Goal: Task Accomplishment & Management: Manage account settings

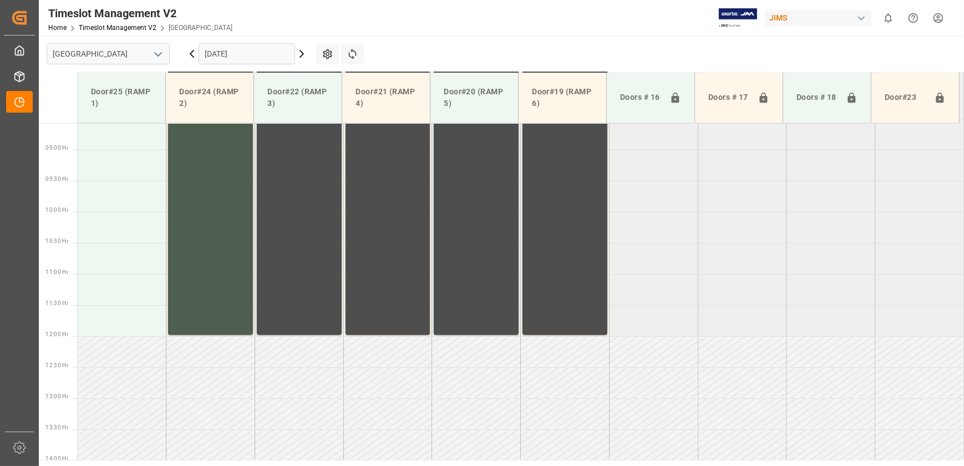
scroll to position [334, 0]
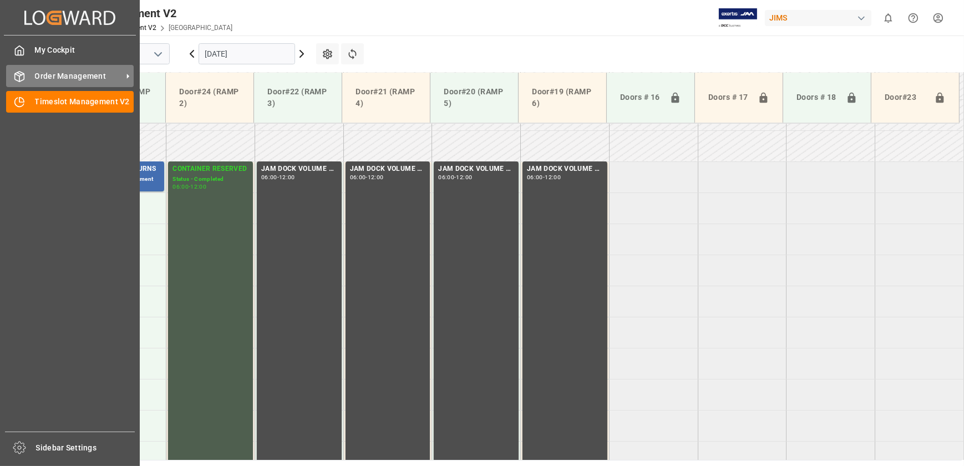
click at [21, 74] on icon at bounding box center [19, 76] width 11 height 11
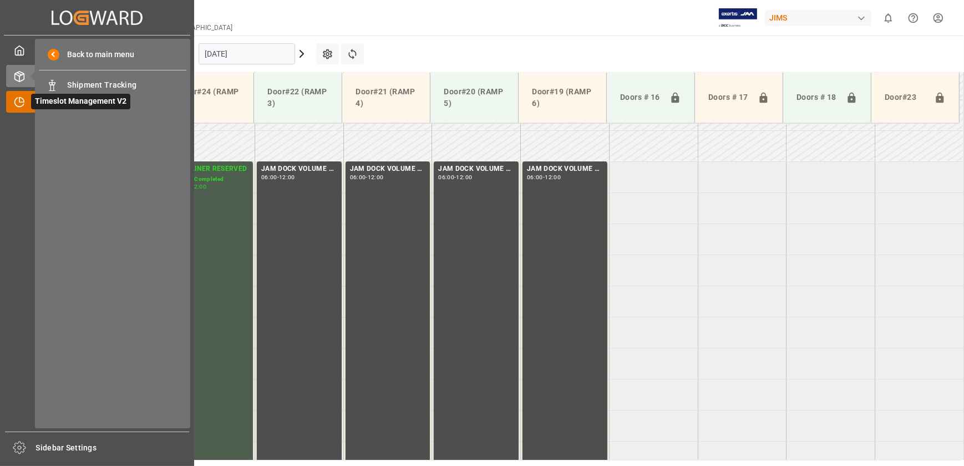
click at [22, 100] on icon at bounding box center [21, 100] width 4 height 4
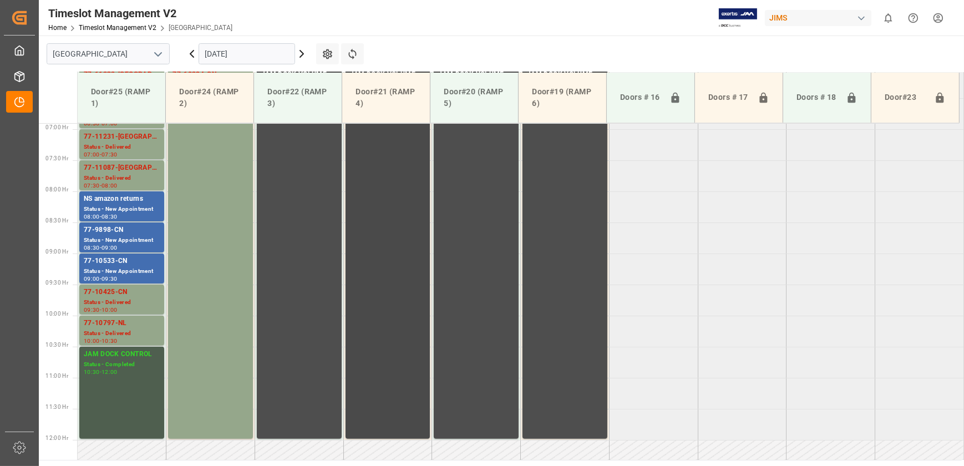
scroll to position [307, 0]
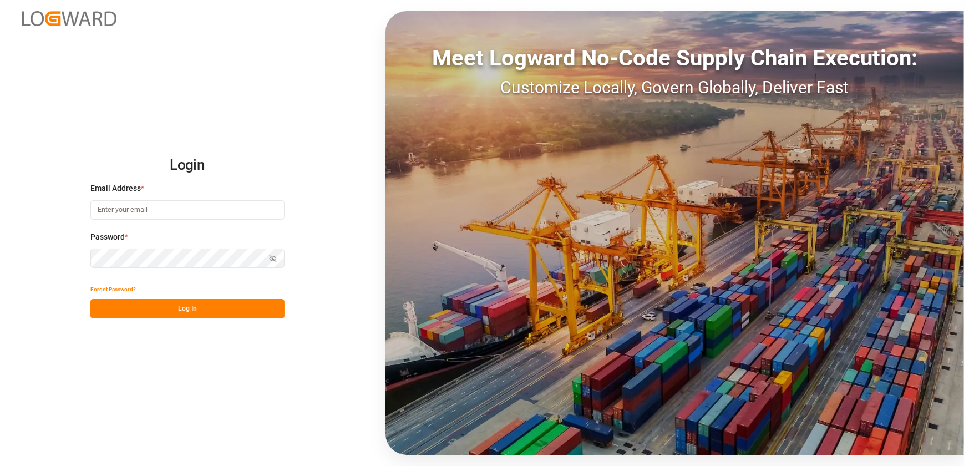
click at [162, 207] on input at bounding box center [187, 209] width 194 height 19
type input "[EMAIL_ADDRESS][DOMAIN_NAME]"
click at [140, 310] on button "Log In" at bounding box center [187, 308] width 194 height 19
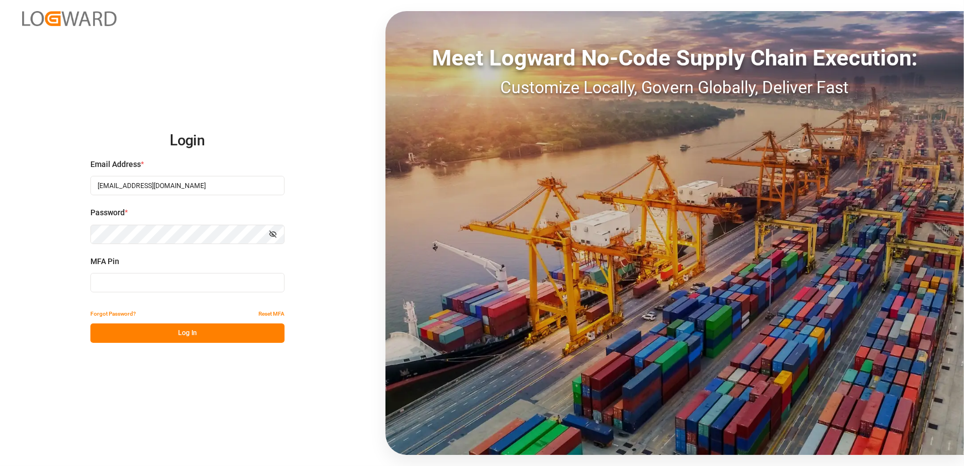
click at [136, 283] on input at bounding box center [187, 282] width 194 height 19
type input "853557"
click at [172, 330] on button "Log In" at bounding box center [187, 332] width 194 height 19
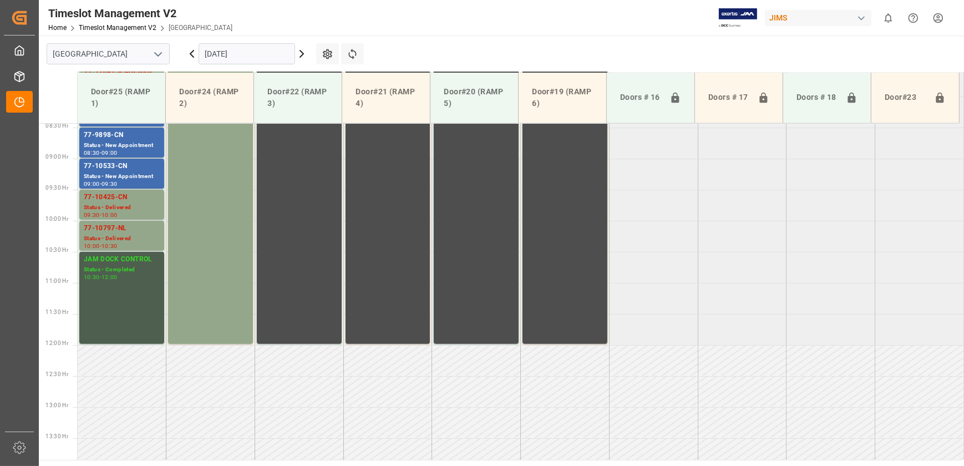
scroll to position [521, 0]
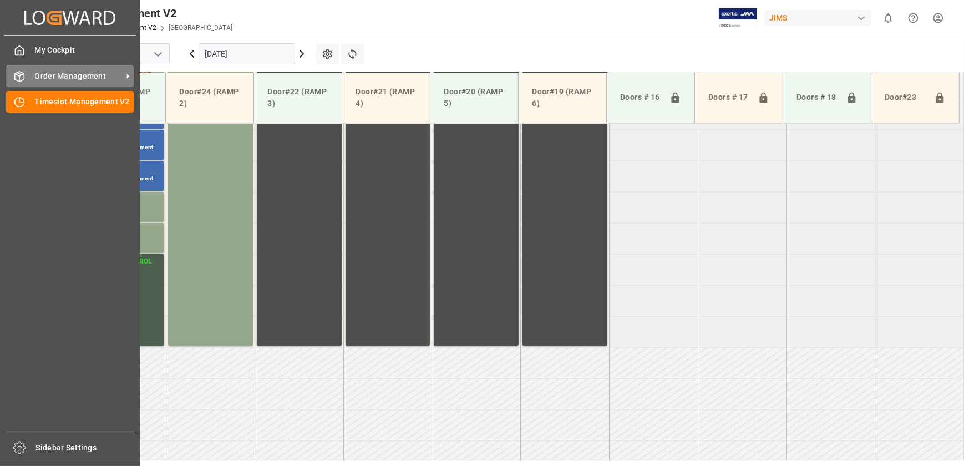
click at [60, 73] on span "Order Management" at bounding box center [79, 76] width 88 height 12
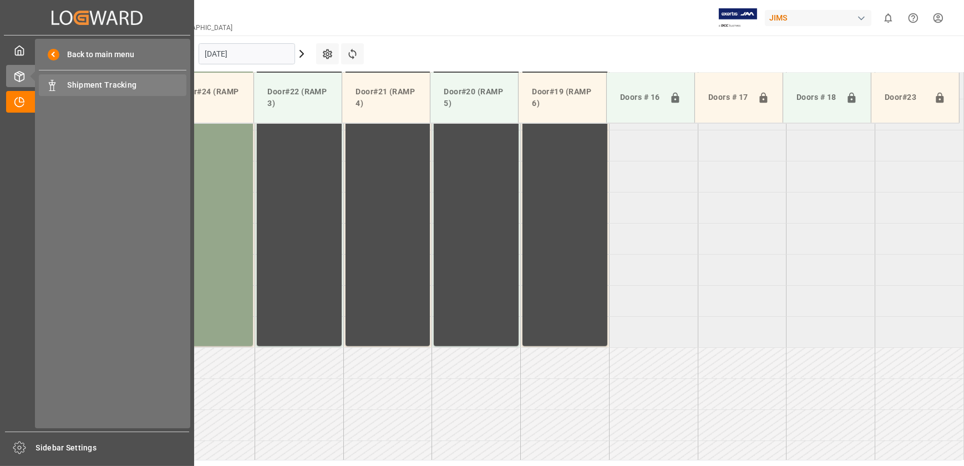
click at [109, 83] on span "Shipment Tracking" at bounding box center [127, 85] width 119 height 12
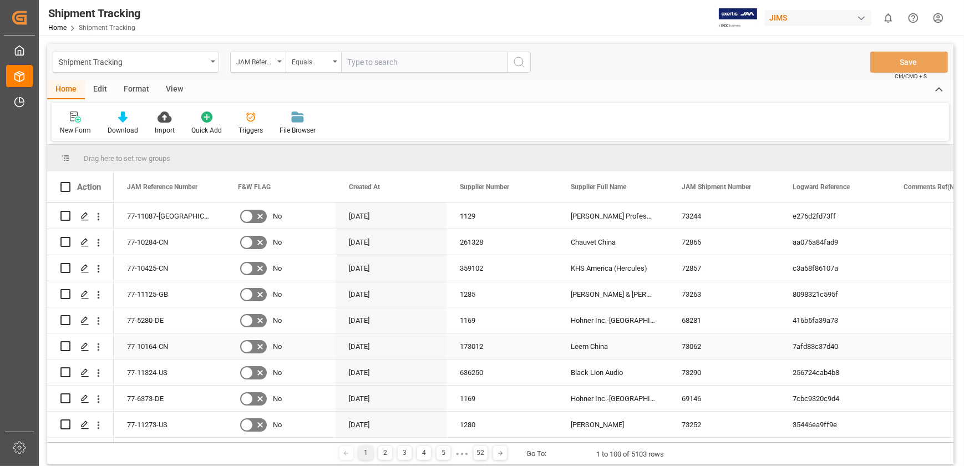
scroll to position [50, 0]
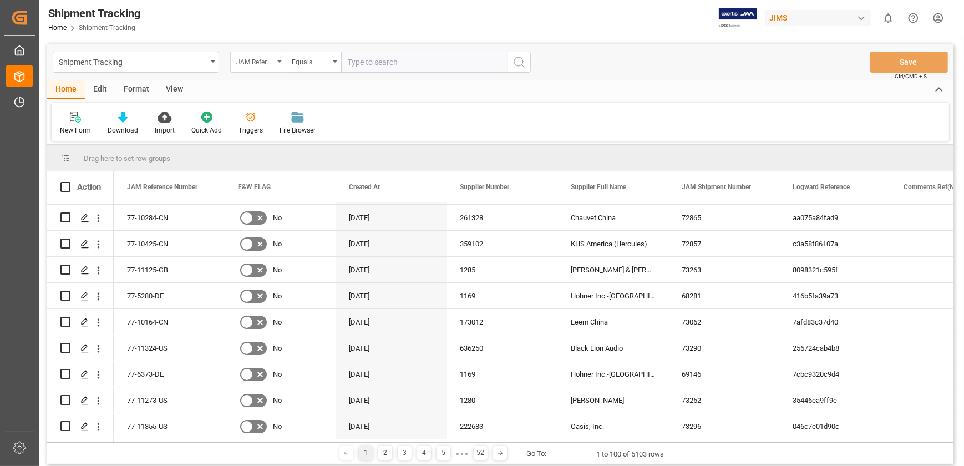
click at [269, 60] on div "JAM Reference Number" at bounding box center [255, 60] width 38 height 13
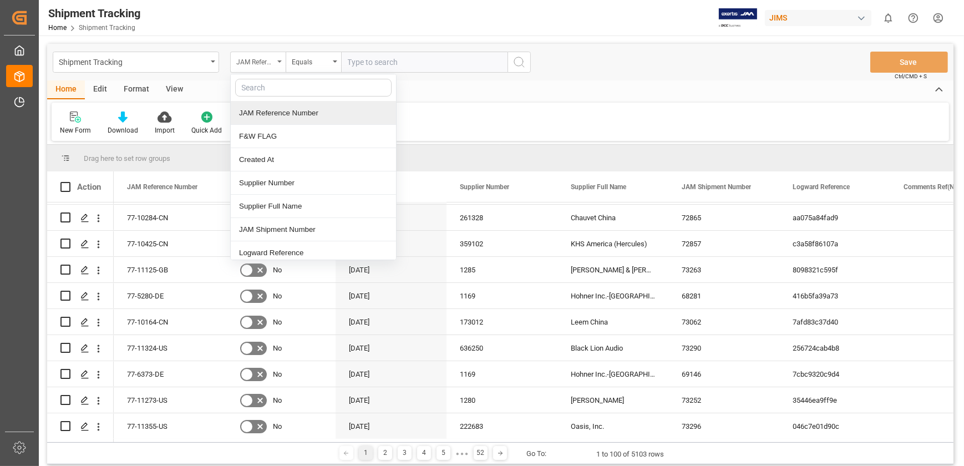
click at [272, 62] on div "JAM Reference Number" at bounding box center [255, 60] width 38 height 13
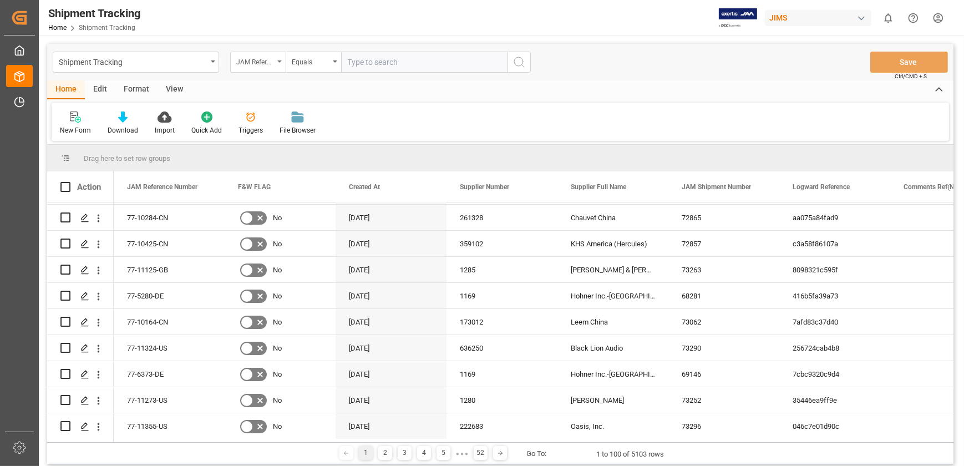
click at [265, 63] on div "JAM Reference Number" at bounding box center [255, 60] width 38 height 13
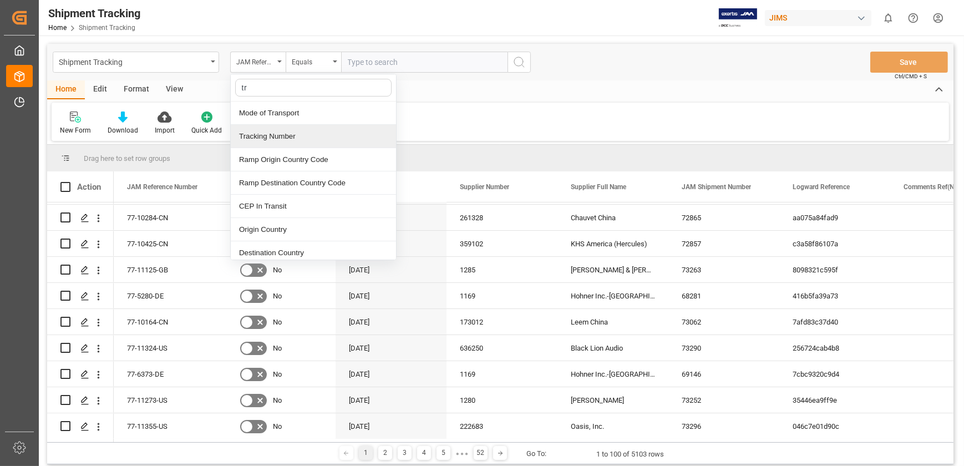
type input "tra"
click at [270, 135] on div "Tracking Number" at bounding box center [313, 136] width 165 height 23
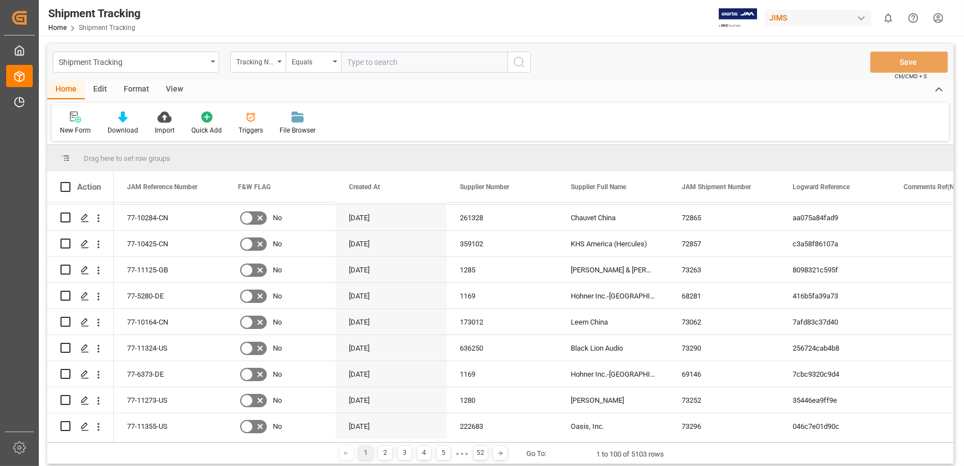
click at [370, 60] on input "text" at bounding box center [424, 62] width 166 height 21
type input "1z05jb346832680887"
click at [519, 59] on icon "search button" at bounding box center [518, 61] width 13 height 13
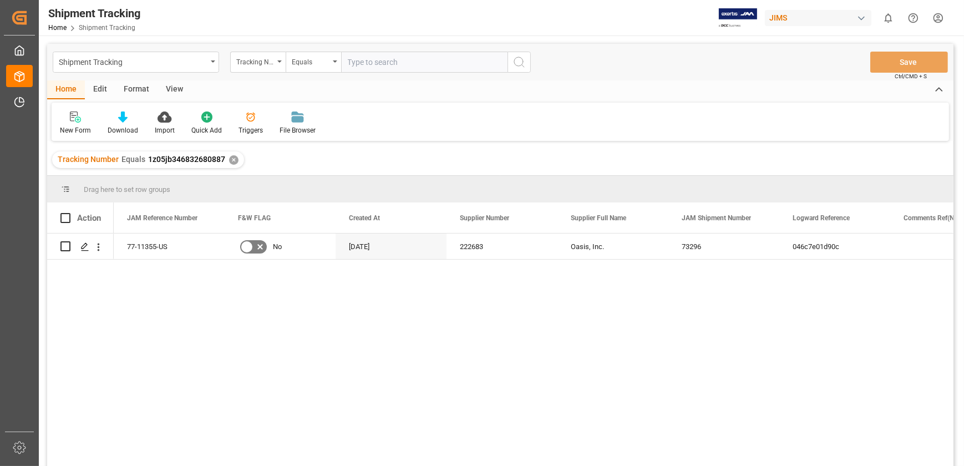
click at [427, 140] on div "New Form Download Import Quick Add Triggers File Browser" at bounding box center [500, 122] width 897 height 38
click at [235, 160] on div "✕" at bounding box center [233, 159] width 9 height 9
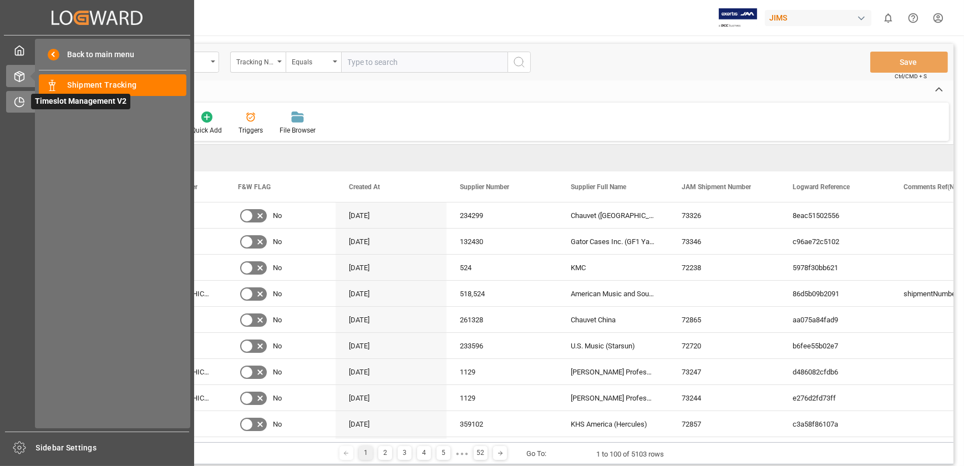
click at [23, 94] on div "Timeslot Management V2 Timeslot Management V2" at bounding box center [97, 102] width 182 height 22
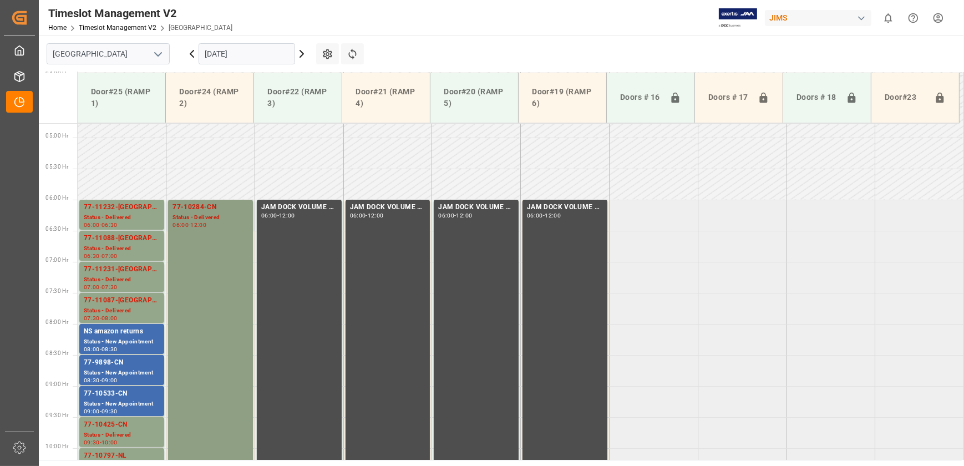
scroll to position [381, 0]
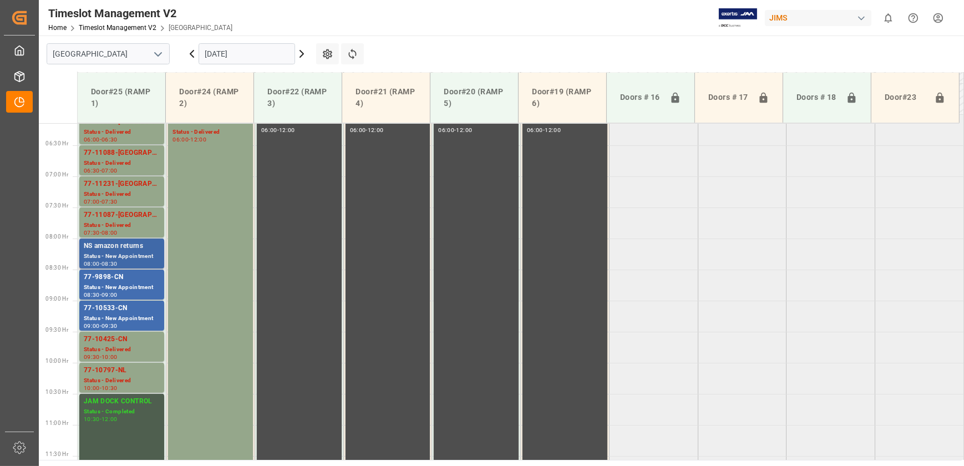
click at [114, 242] on div "NS amazon returns" at bounding box center [122, 246] width 76 height 11
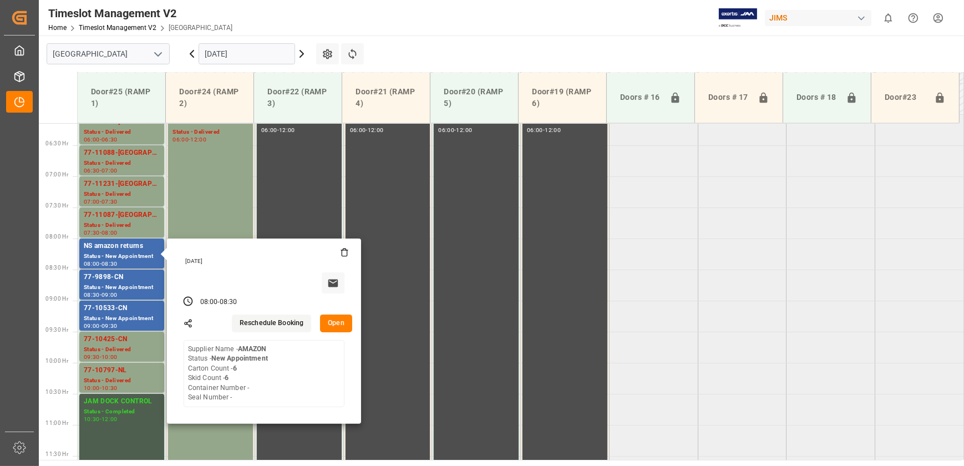
click at [338, 320] on button "Open" at bounding box center [336, 323] width 32 height 18
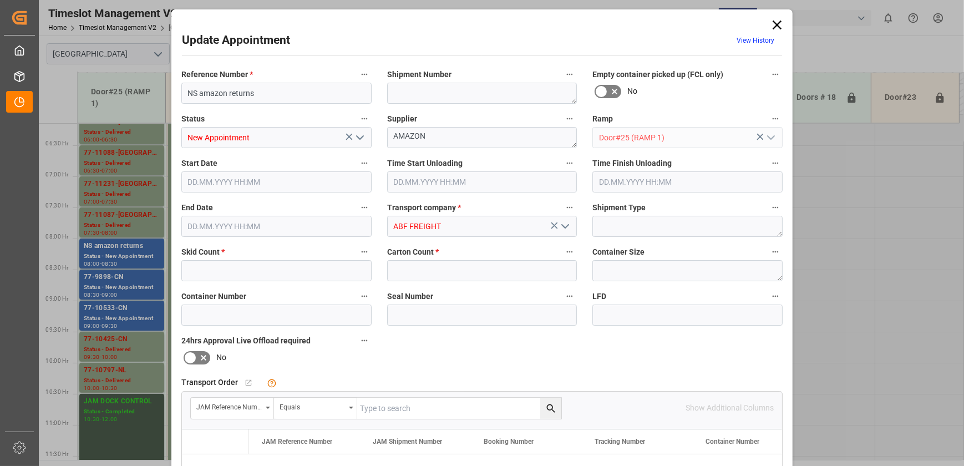
type input "6"
type input "[DATE] 08:00"
type input "[DATE] 08:30"
type input "[DATE] 13:15"
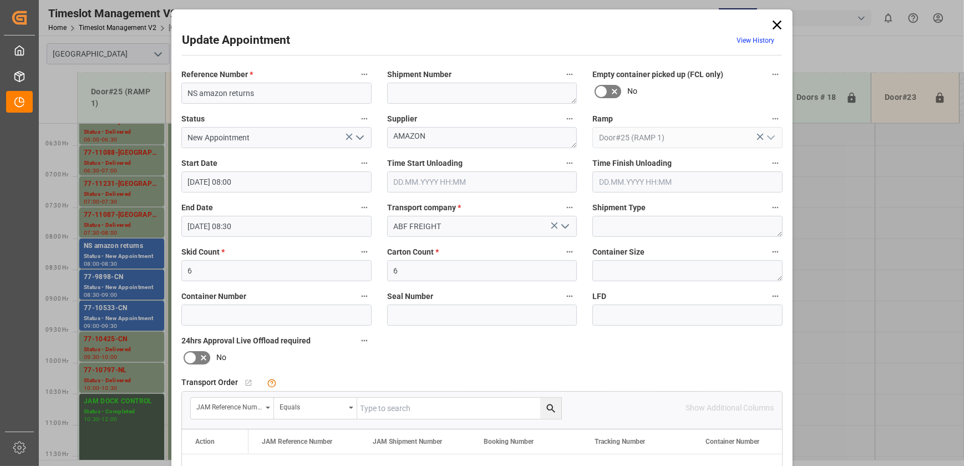
click at [360, 134] on icon "open menu" at bounding box center [359, 137] width 13 height 13
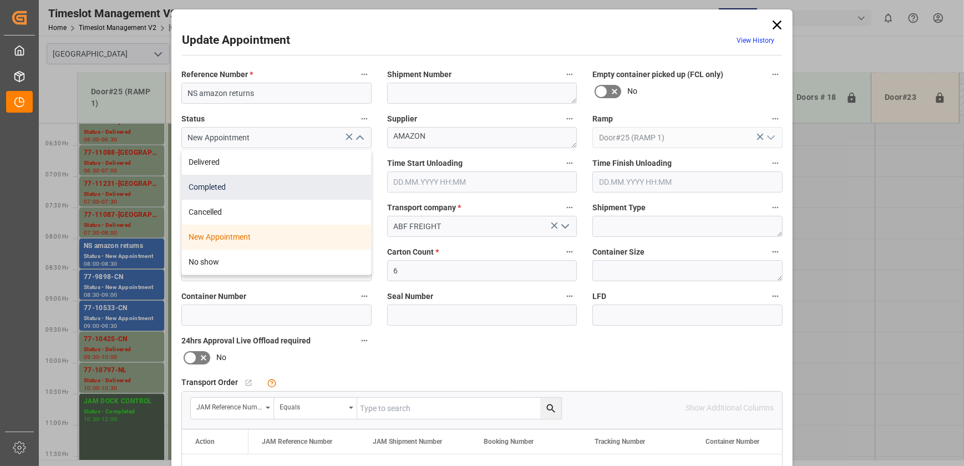
click at [318, 193] on div "Completed" at bounding box center [276, 187] width 189 height 25
type input "Completed"
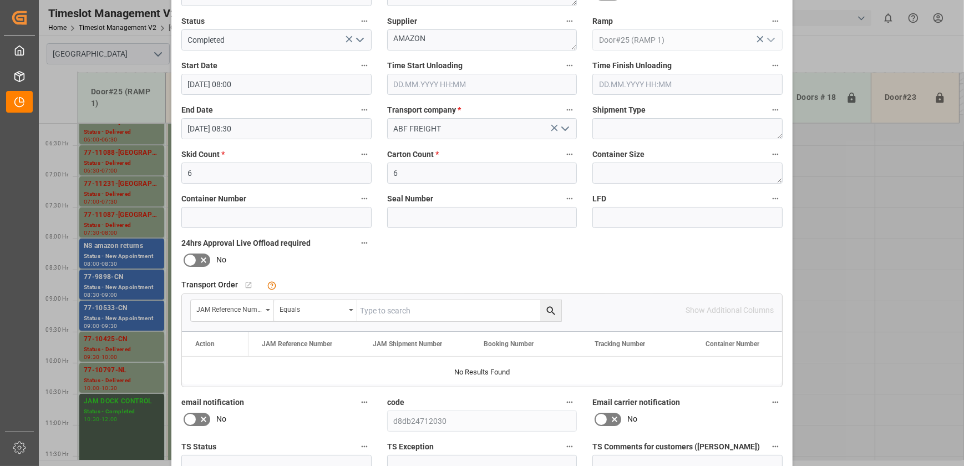
scroll to position [207, 0]
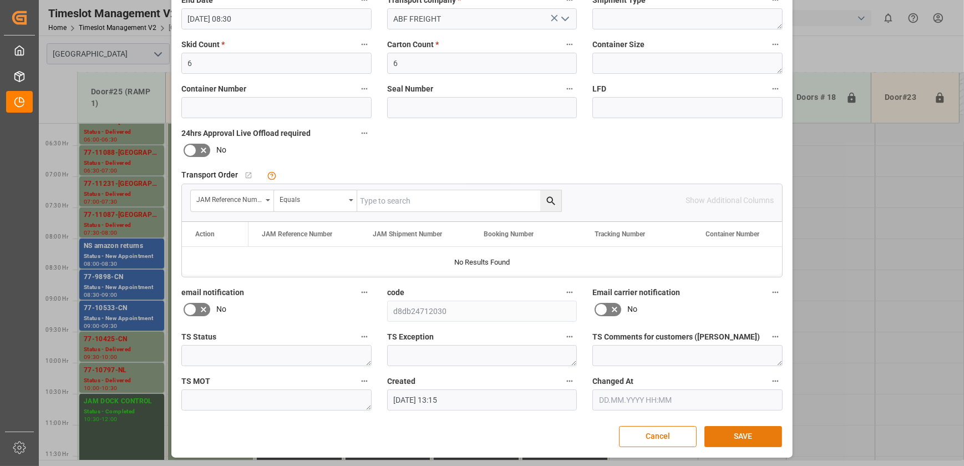
click at [744, 440] on button "SAVE" at bounding box center [743, 436] width 78 height 21
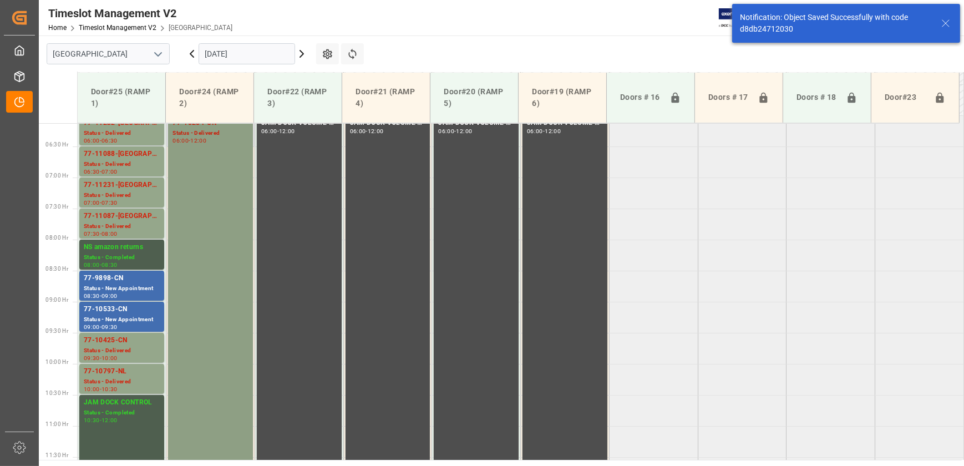
scroll to position [288, 0]
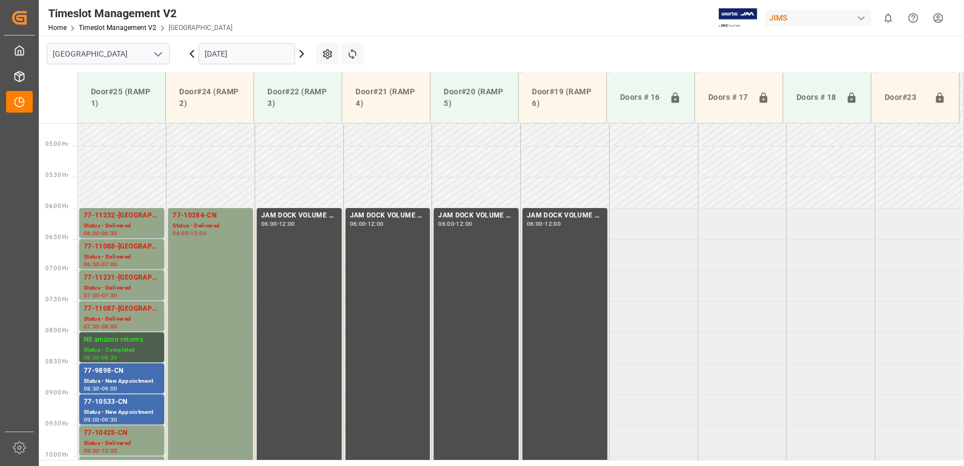
click at [302, 54] on icon at bounding box center [301, 53] width 3 height 7
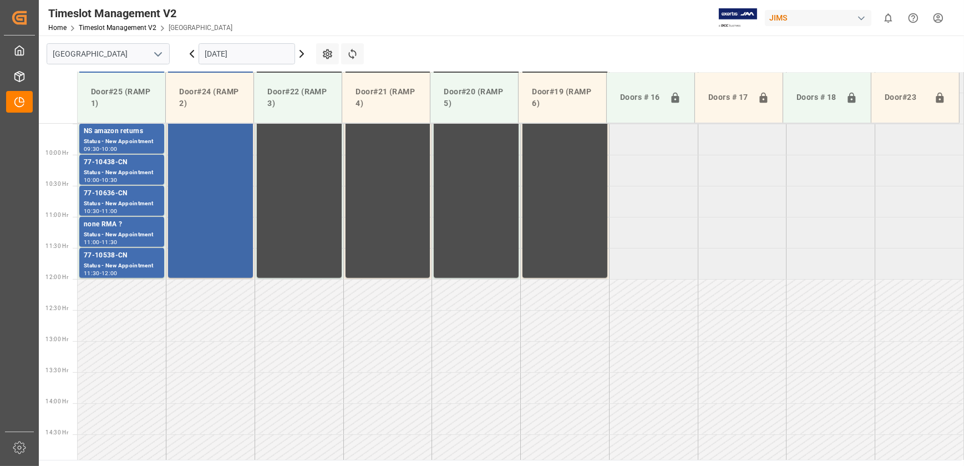
scroll to position [482, 0]
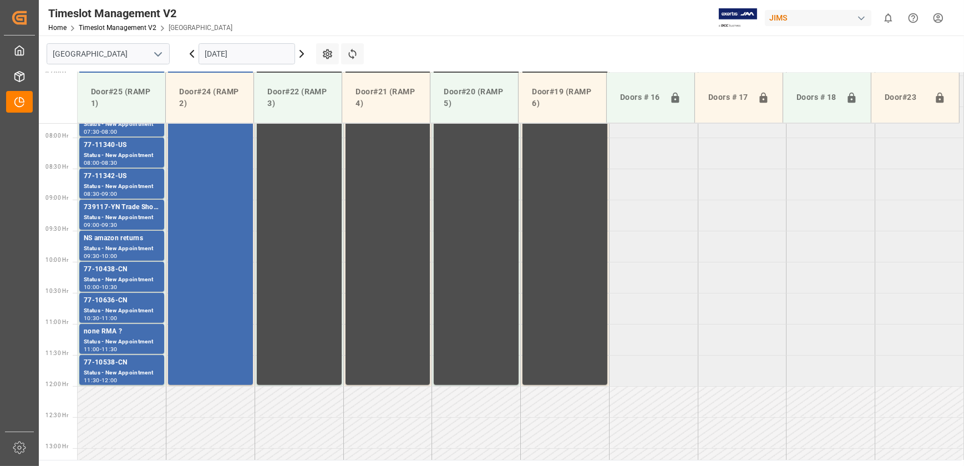
click at [235, 51] on input "[DATE]" at bounding box center [246, 53] width 96 height 21
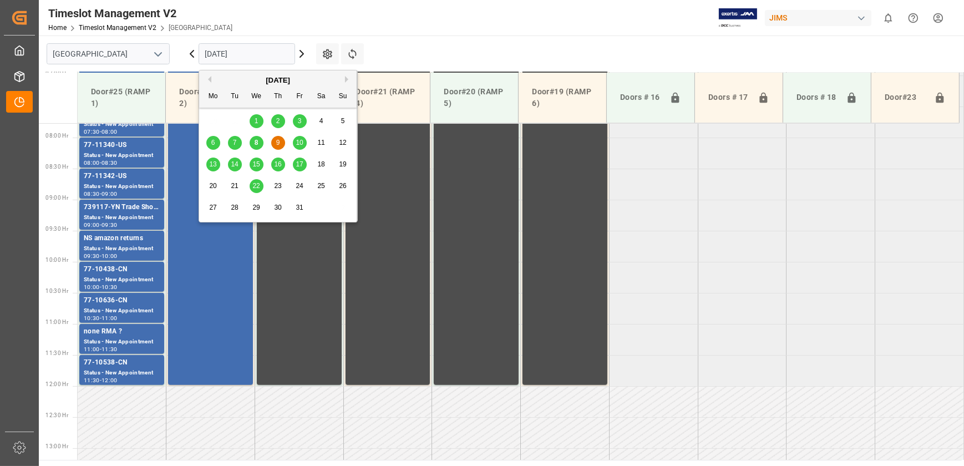
click at [295, 137] on div "10" at bounding box center [300, 142] width 14 height 13
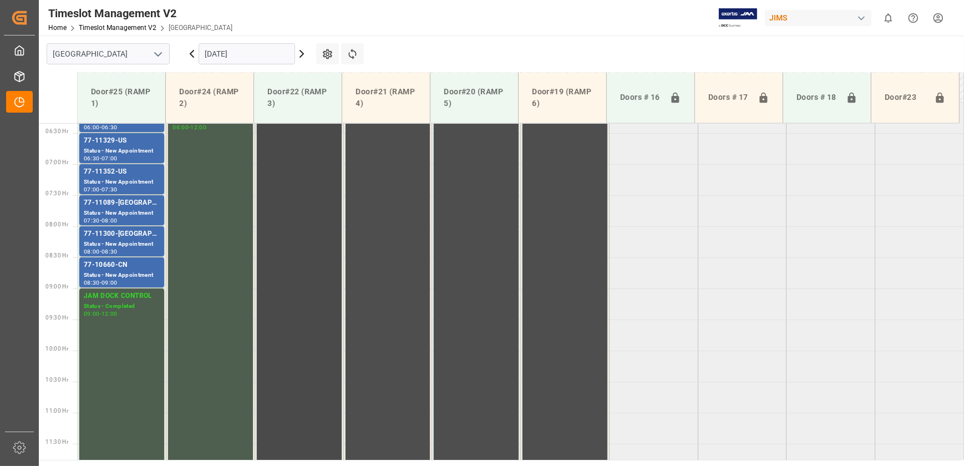
scroll to position [142, 0]
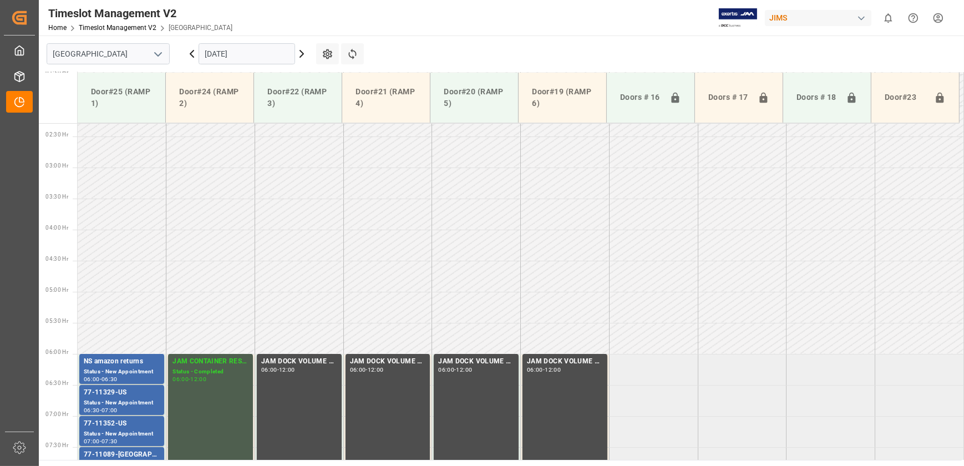
click at [234, 56] on input "[DATE]" at bounding box center [246, 53] width 96 height 21
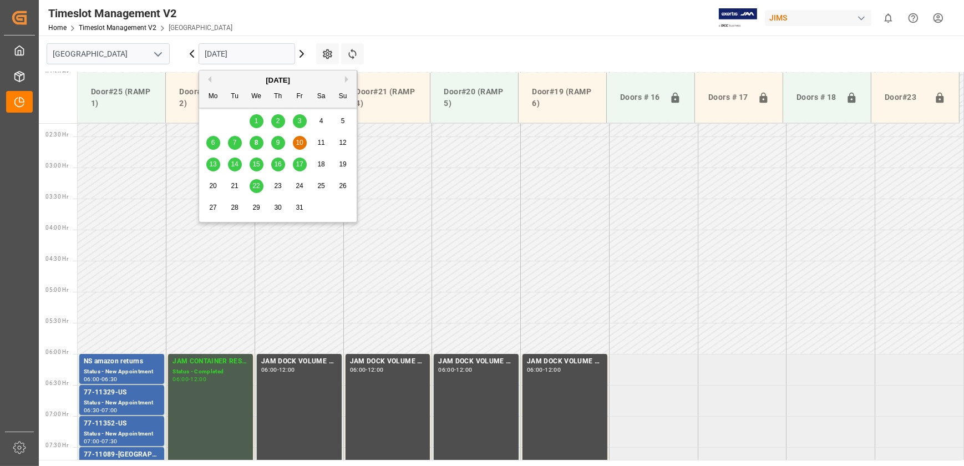
click at [215, 163] on span "13" at bounding box center [212, 164] width 7 height 8
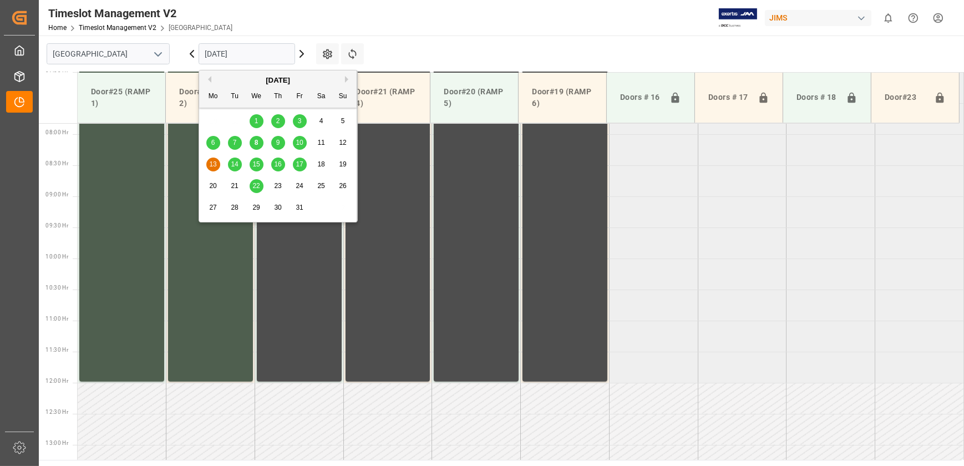
click at [273, 53] on input "[DATE]" at bounding box center [246, 53] width 96 height 21
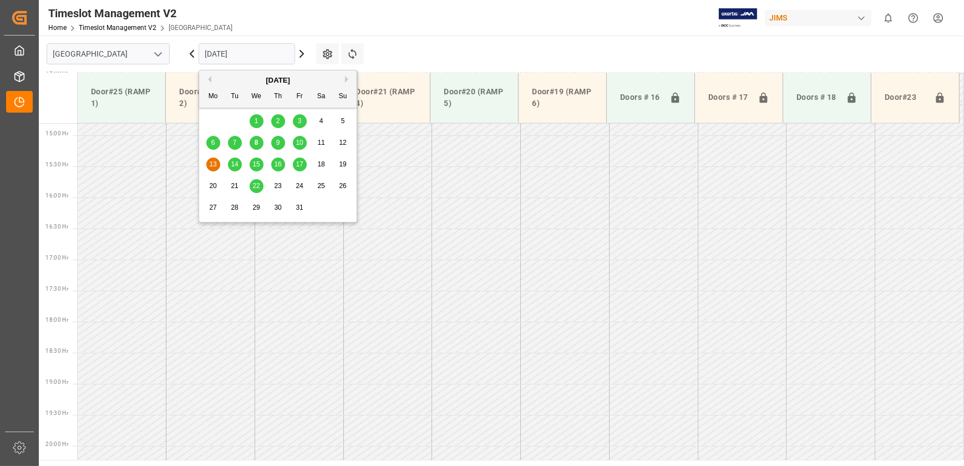
scroll to position [936, 0]
click at [235, 163] on span "14" at bounding box center [234, 164] width 7 height 8
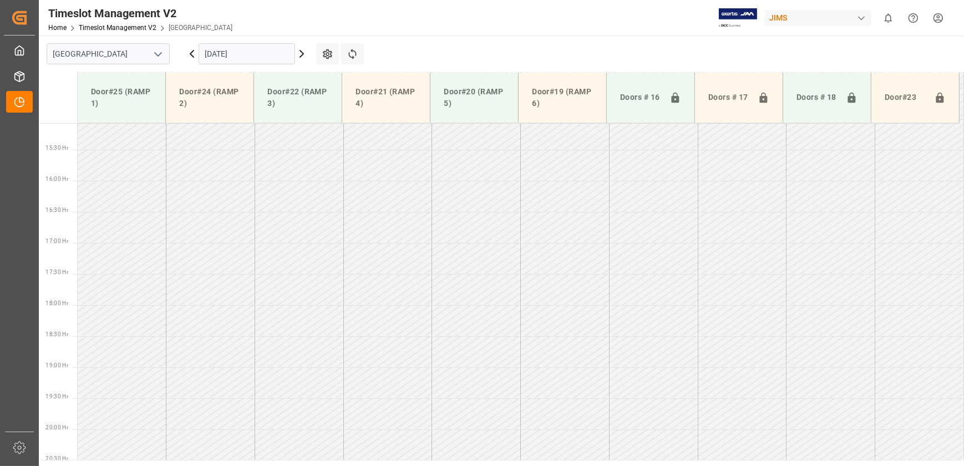
scroll to position [614, 0]
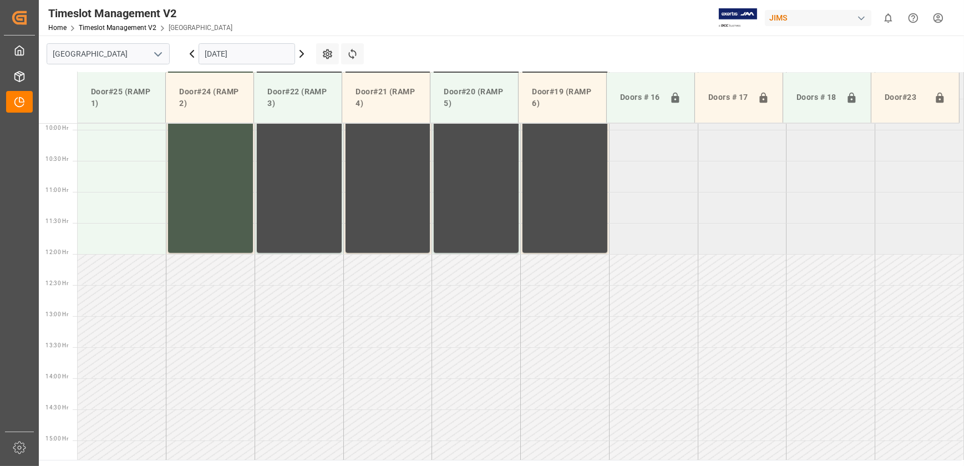
click at [251, 49] on input "[DATE]" at bounding box center [246, 53] width 96 height 21
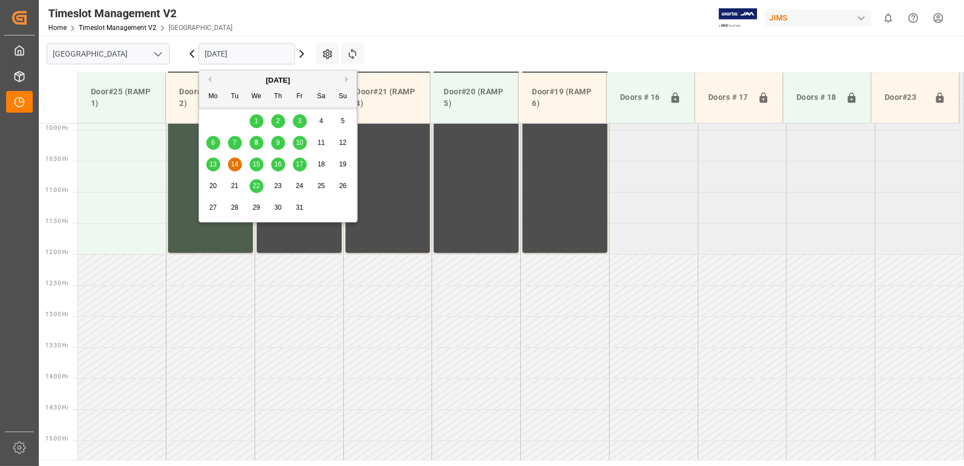
click at [253, 162] on span "15" at bounding box center [255, 164] width 7 height 8
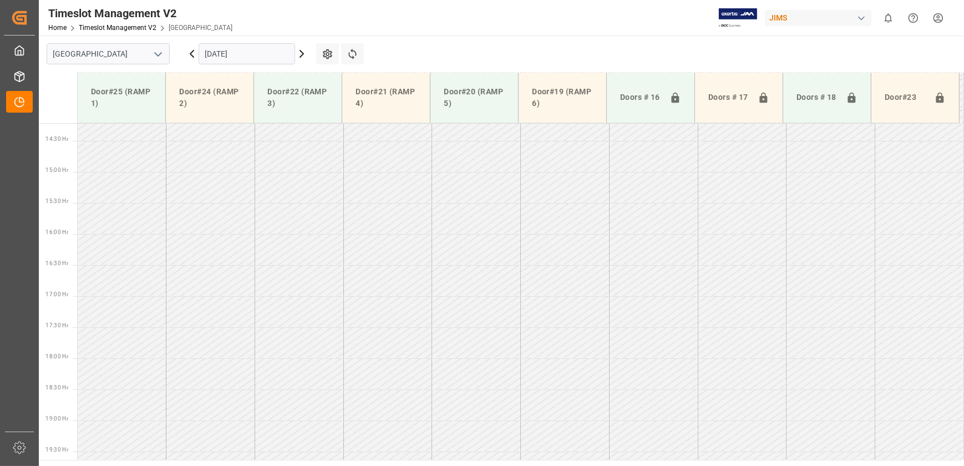
scroll to position [936, 0]
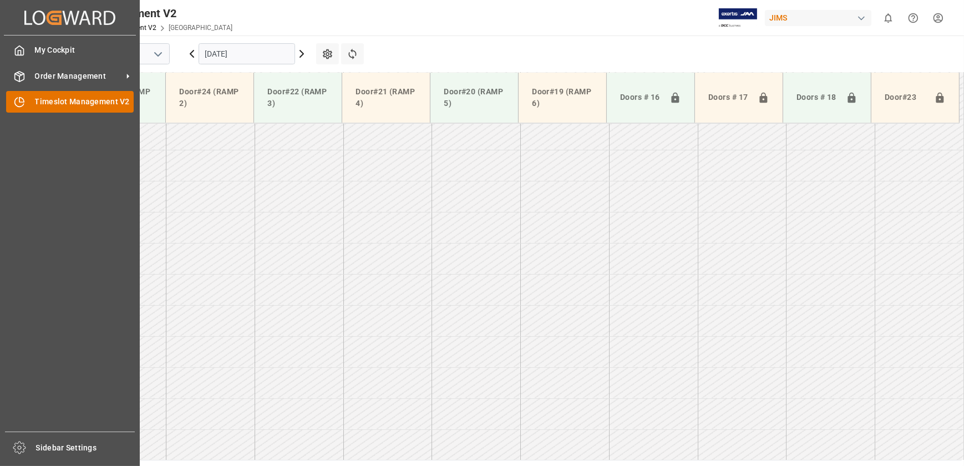
click at [30, 108] on div "Timeslot Management V2 Timeslot Management V2" at bounding box center [70, 102] width 128 height 22
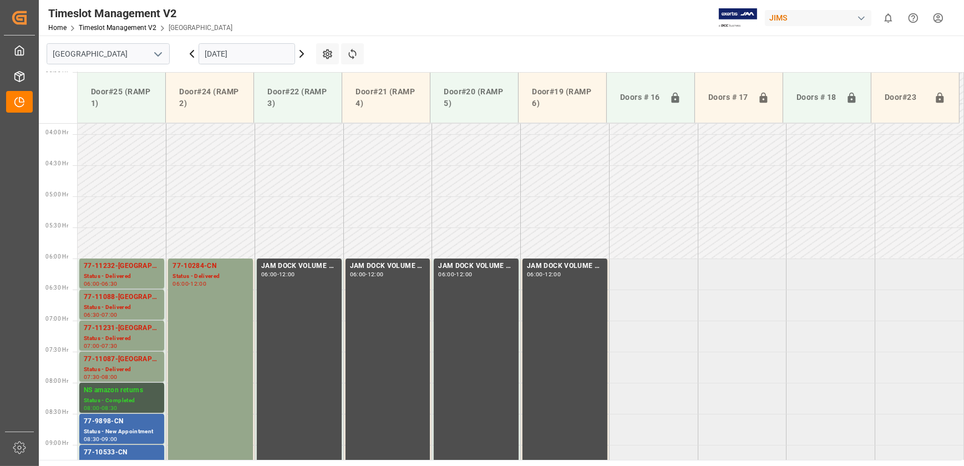
scroll to position [230, 0]
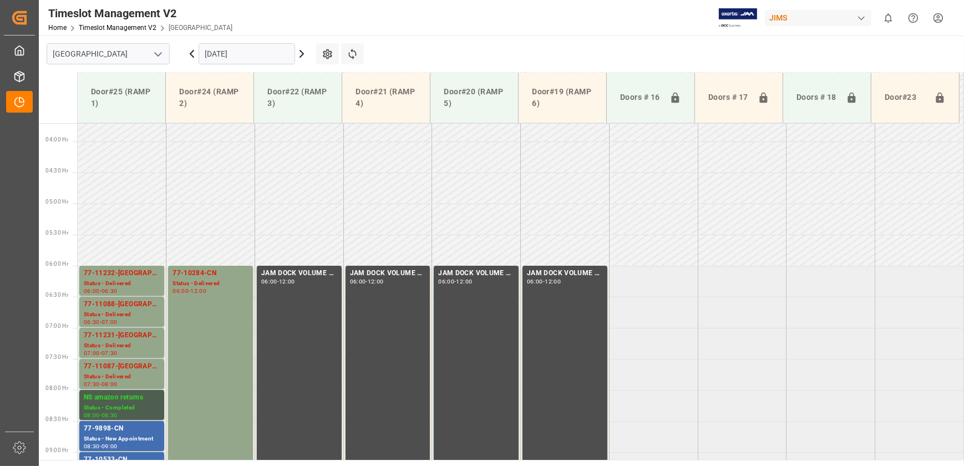
click at [303, 53] on icon at bounding box center [301, 53] width 3 height 7
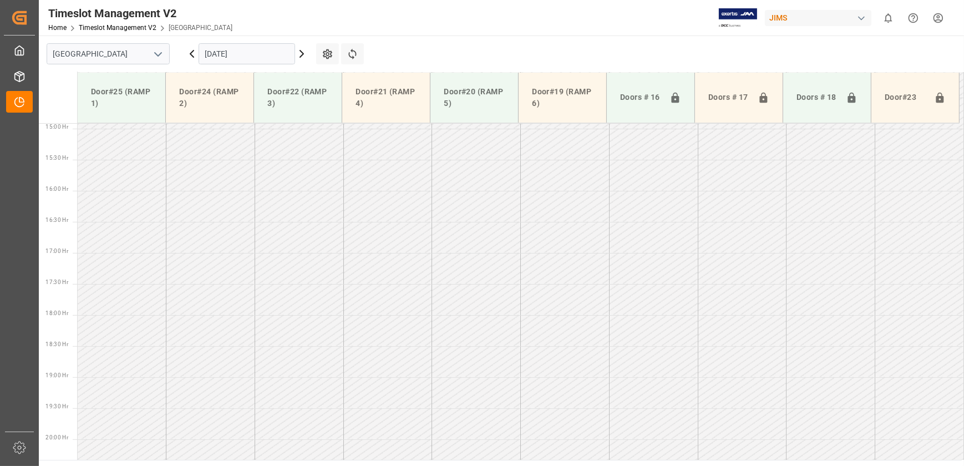
scroll to position [936, 0]
